Goal: Find specific page/section

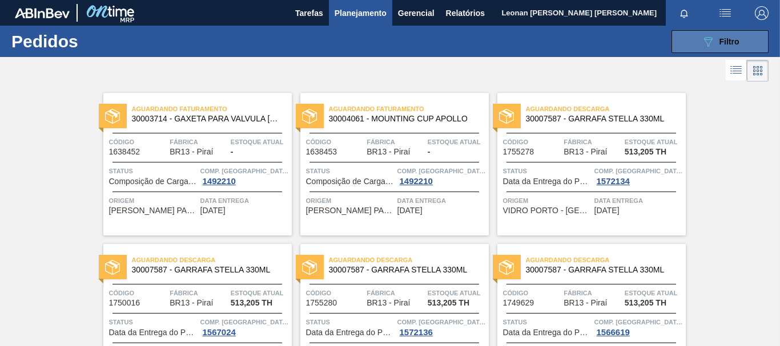
click at [702, 42] on icon "089F7B8B-B2A5-4AFE-B5C0-19BA573D28AC" at bounding box center [708, 42] width 14 height 14
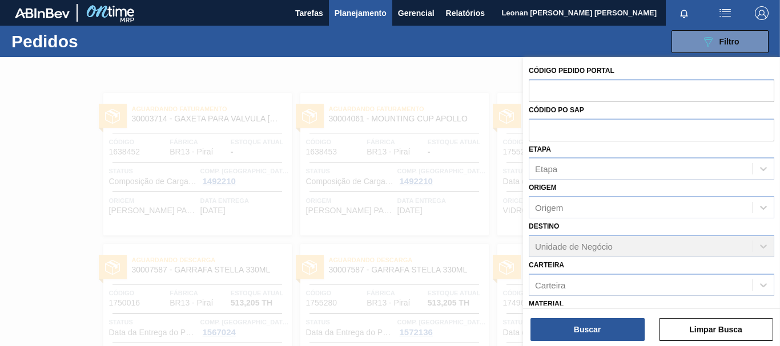
scroll to position [132, 0]
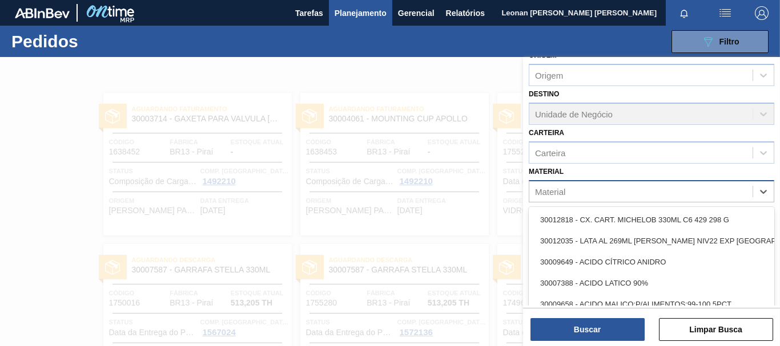
click at [636, 193] on div "Material" at bounding box center [640, 191] width 223 height 17
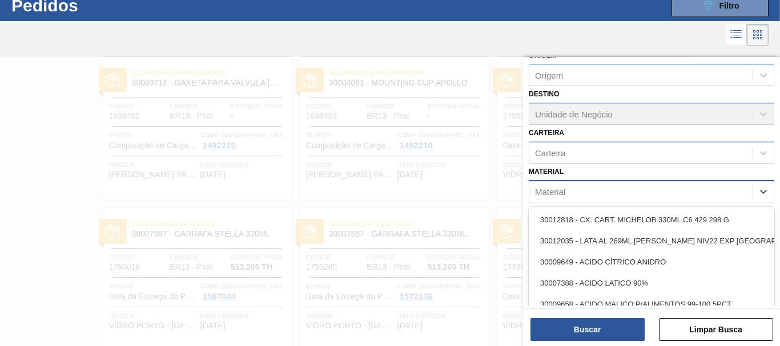
scroll to position [37, 0]
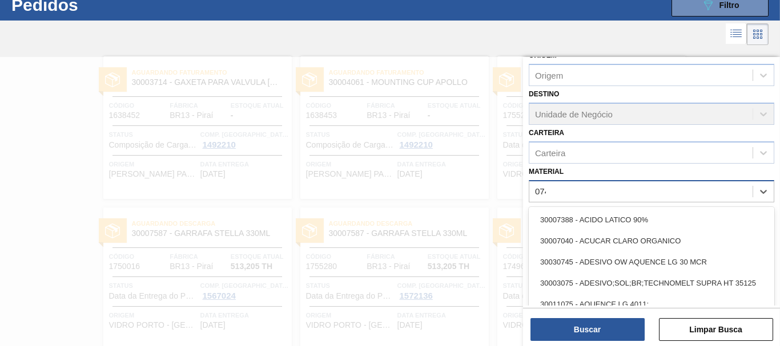
type input "0745"
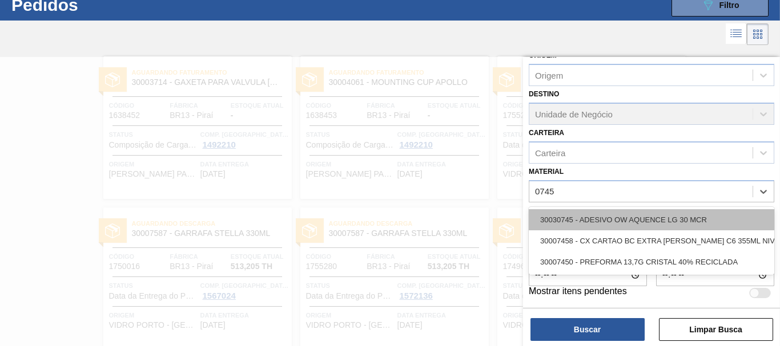
click at [634, 216] on div "30030745 - ADESIVO OW AQUENCE LG 30 MCR" at bounding box center [650, 219] width 245 height 21
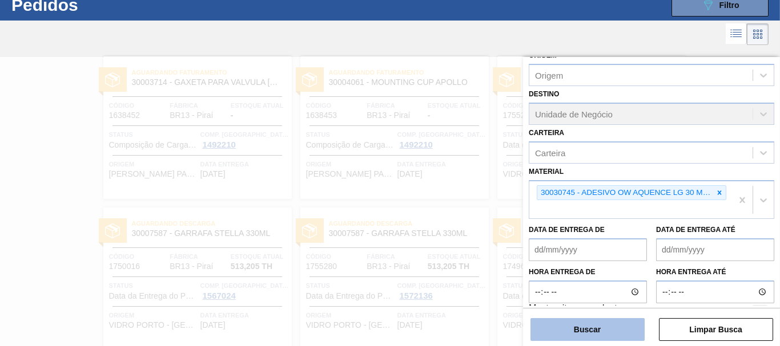
click at [617, 326] on button "Buscar" at bounding box center [587, 329] width 114 height 23
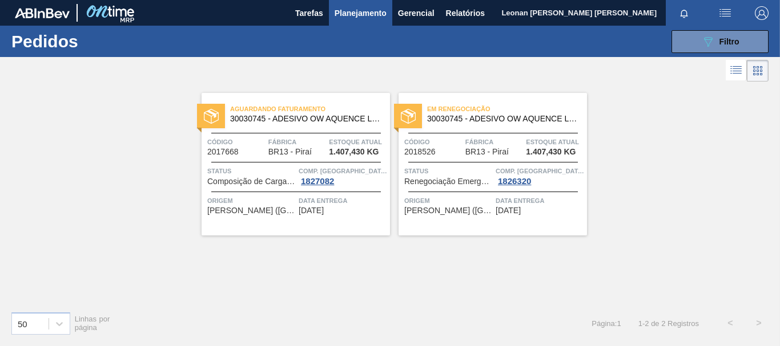
scroll to position [0, 0]
click at [740, 38] on button "089F7B8B-B2A5-4AFE-B5C0-19BA573D28AC Filtro" at bounding box center [719, 41] width 97 height 23
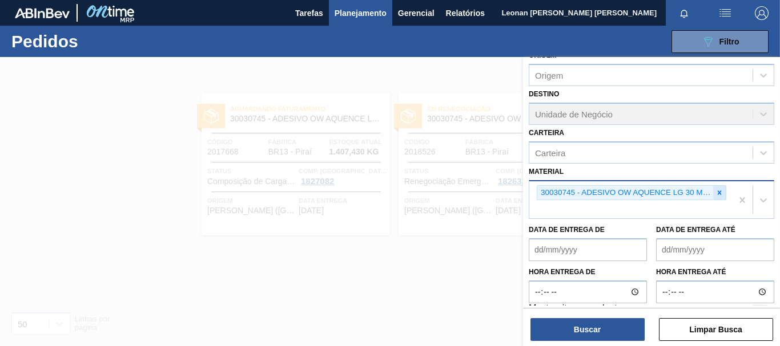
click at [717, 190] on icon at bounding box center [719, 193] width 8 height 8
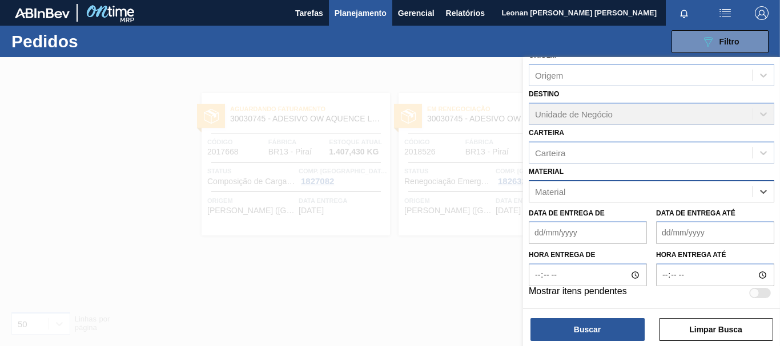
click at [711, 193] on div "Material" at bounding box center [640, 191] width 223 height 17
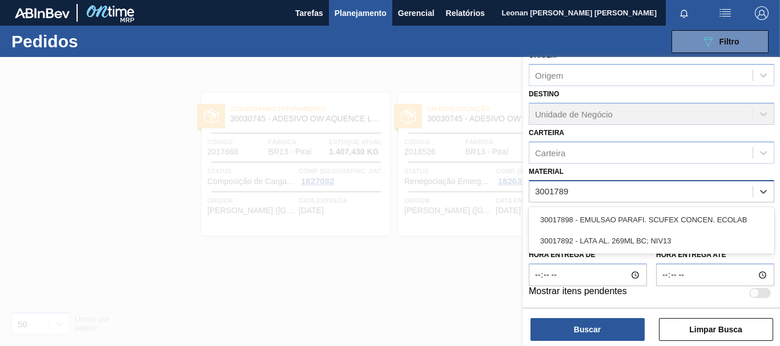
type input "30017898"
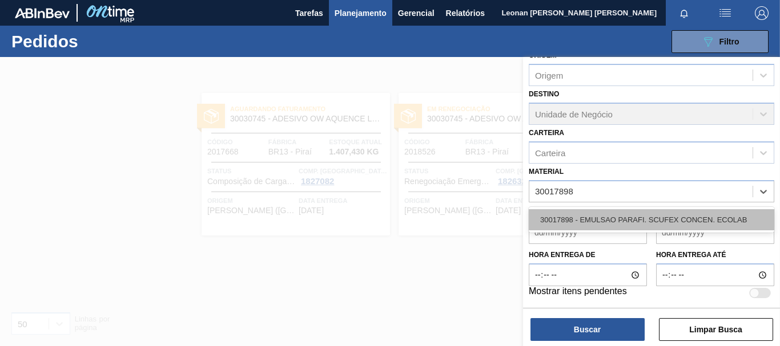
click at [695, 215] on div "30017898 - EMULSAO PARAFI. SCUFEX CONCEN. ECOLAB" at bounding box center [650, 219] width 245 height 21
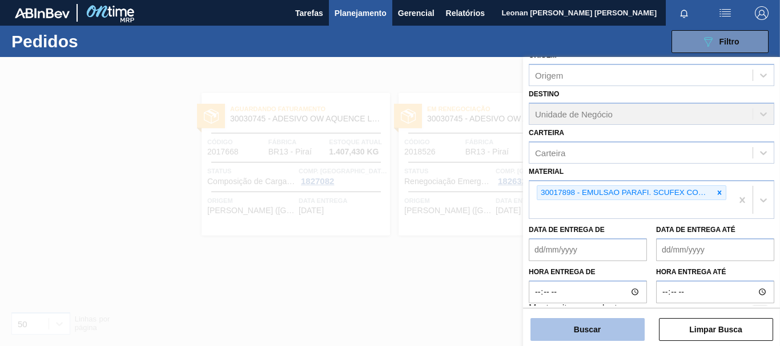
click at [607, 326] on button "Buscar" at bounding box center [587, 329] width 114 height 23
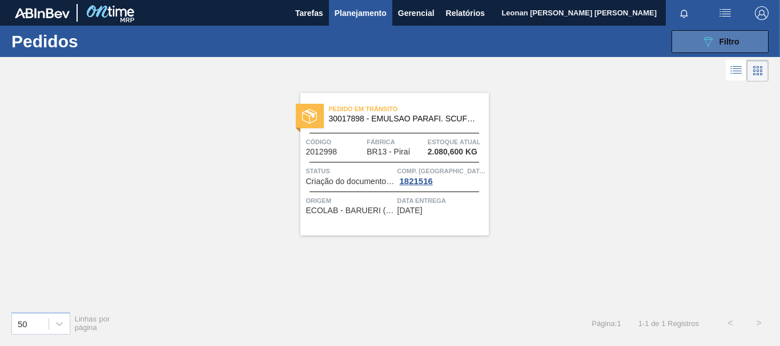
click at [695, 38] on button "089F7B8B-B2A5-4AFE-B5C0-19BA573D28AC Filtro" at bounding box center [719, 41] width 97 height 23
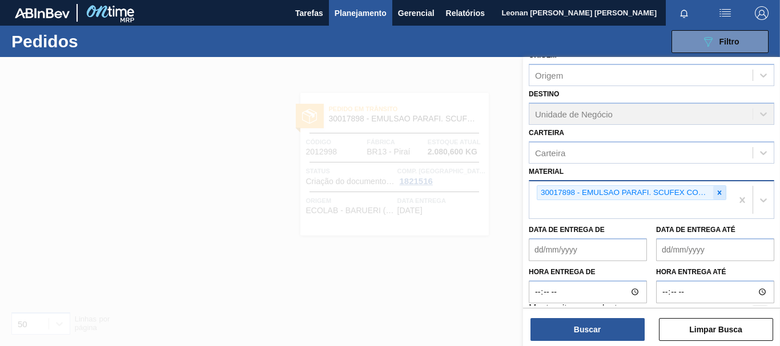
click at [720, 191] on icon at bounding box center [719, 193] width 8 height 8
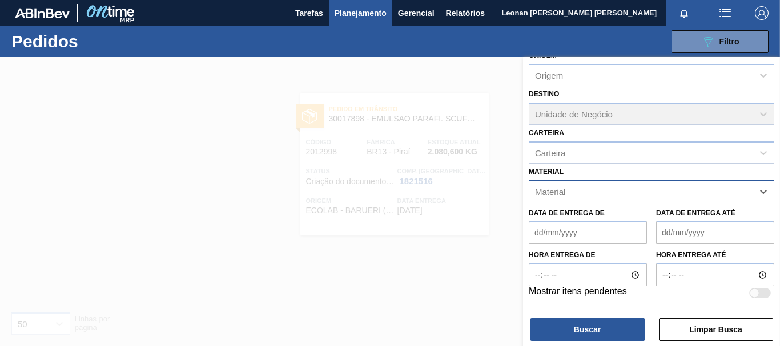
click at [500, 90] on div at bounding box center [390, 230] width 780 height 346
